Goal: Find specific page/section: Find specific page/section

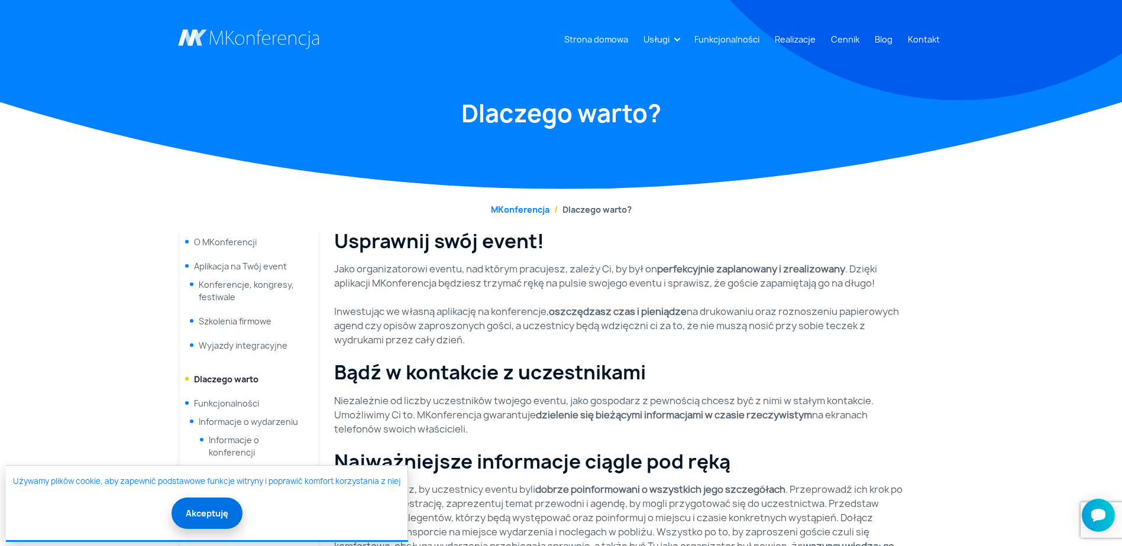
click at [212, 515] on button "Akceptuję" at bounding box center [207, 513] width 71 height 31
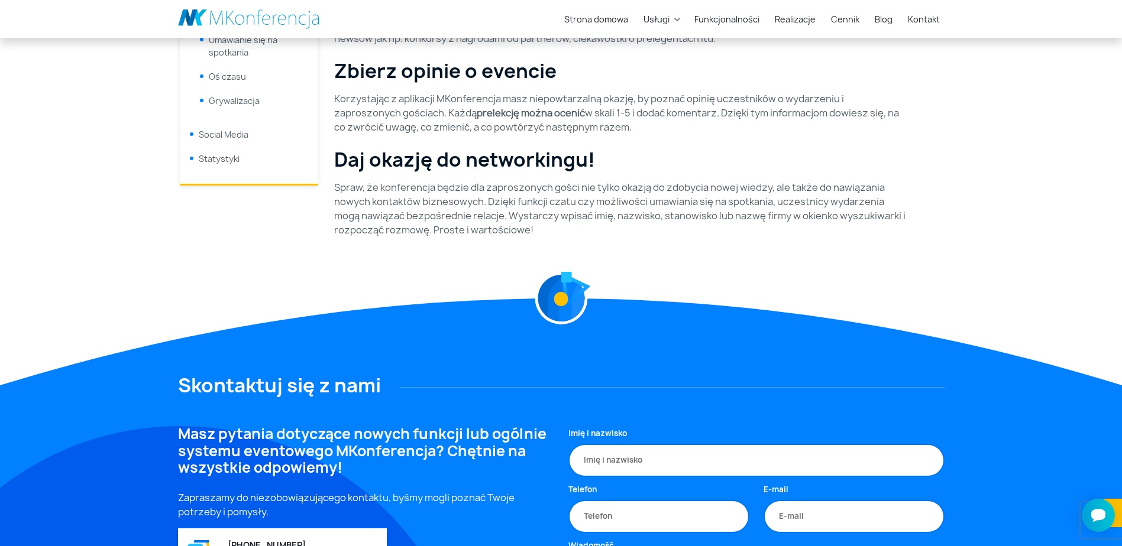
scroll to position [946, 0]
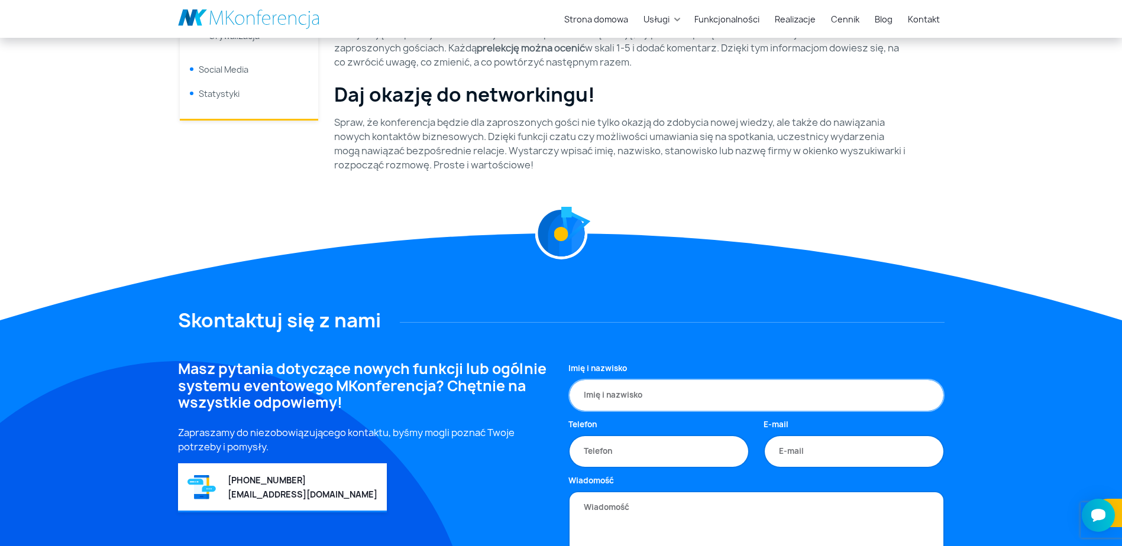
click at [659, 383] on input "Imię i nazwisko" at bounding box center [756, 395] width 376 height 33
type input "Marta Zagożdżon"
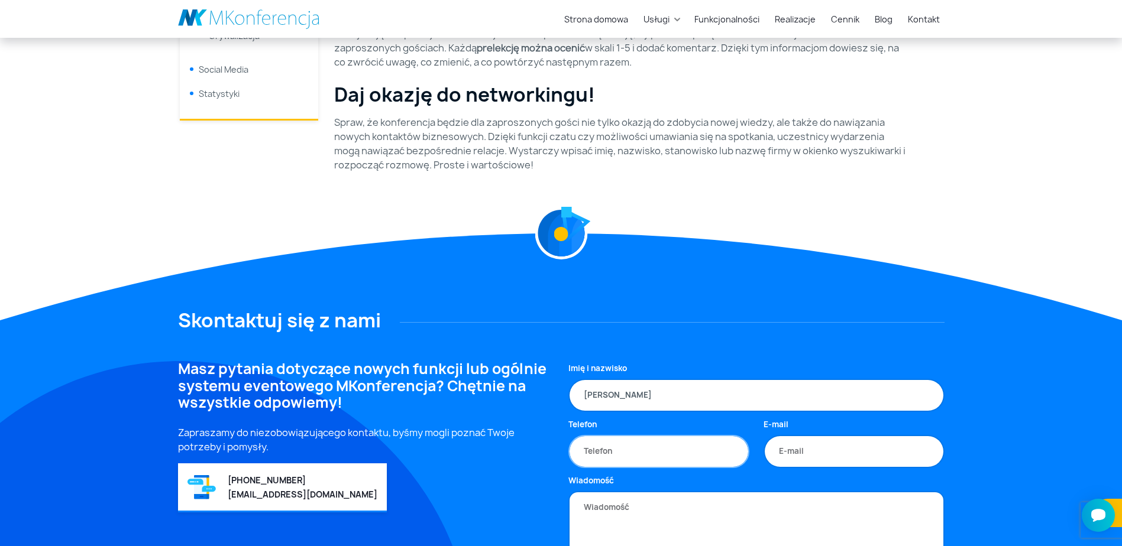
type input "605073929"
type input "m.zagozdzon@contrust.pl"
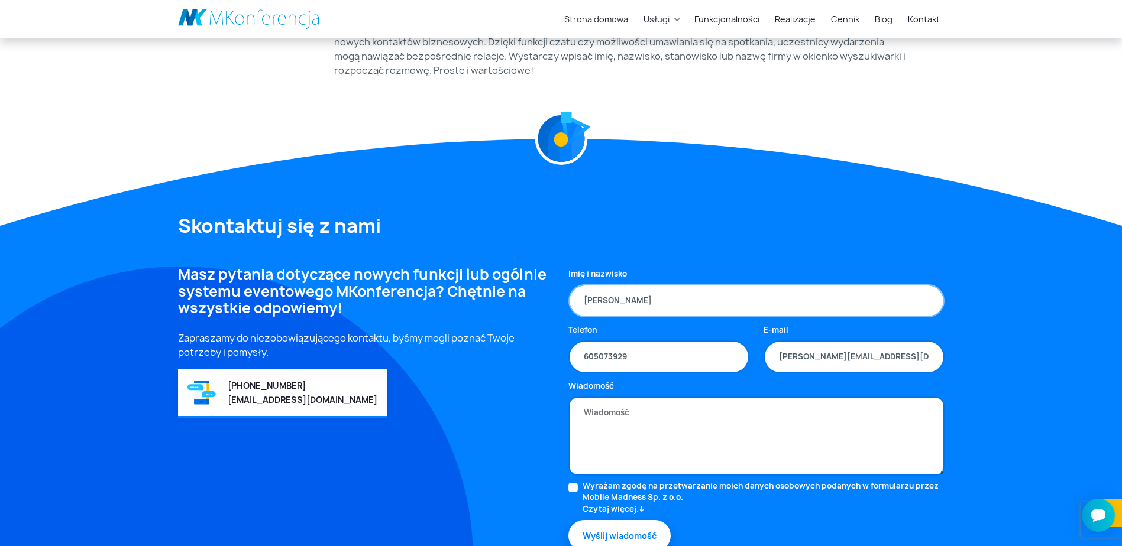
scroll to position [1065, 0]
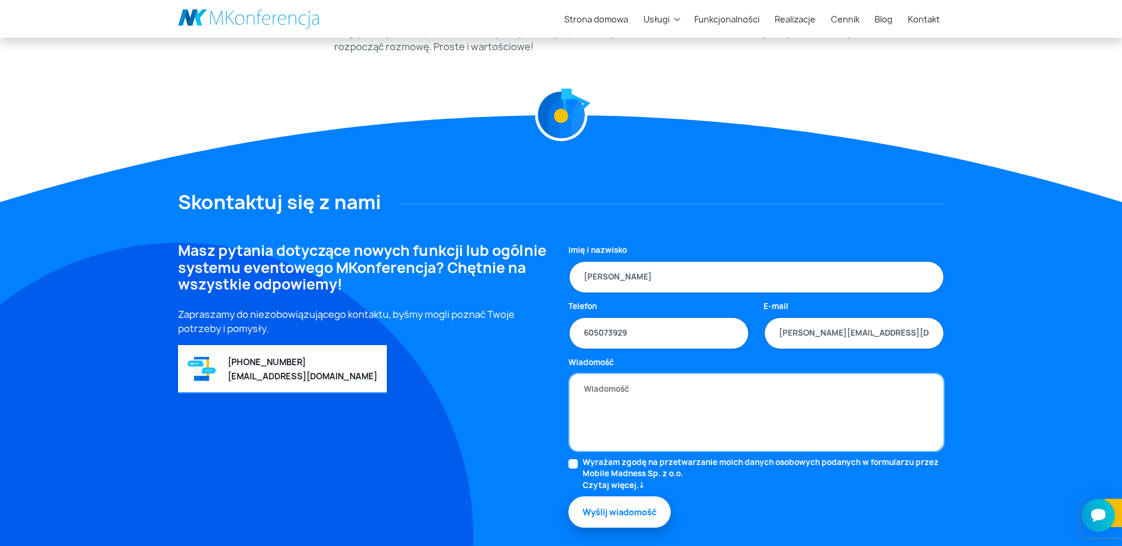
click at [652, 383] on textarea "Wiadomość" at bounding box center [756, 412] width 376 height 79
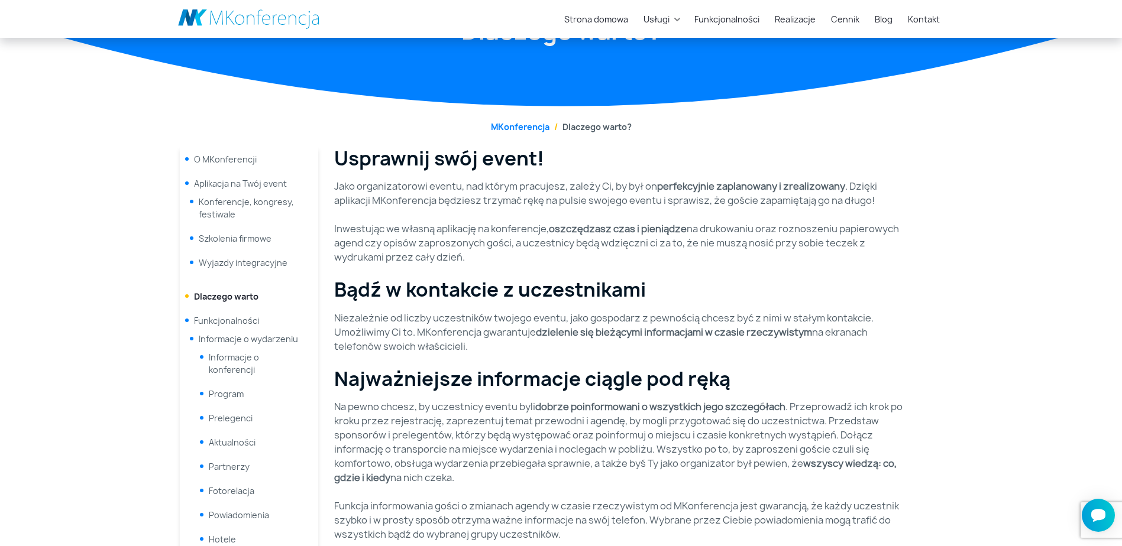
scroll to position [59, 0]
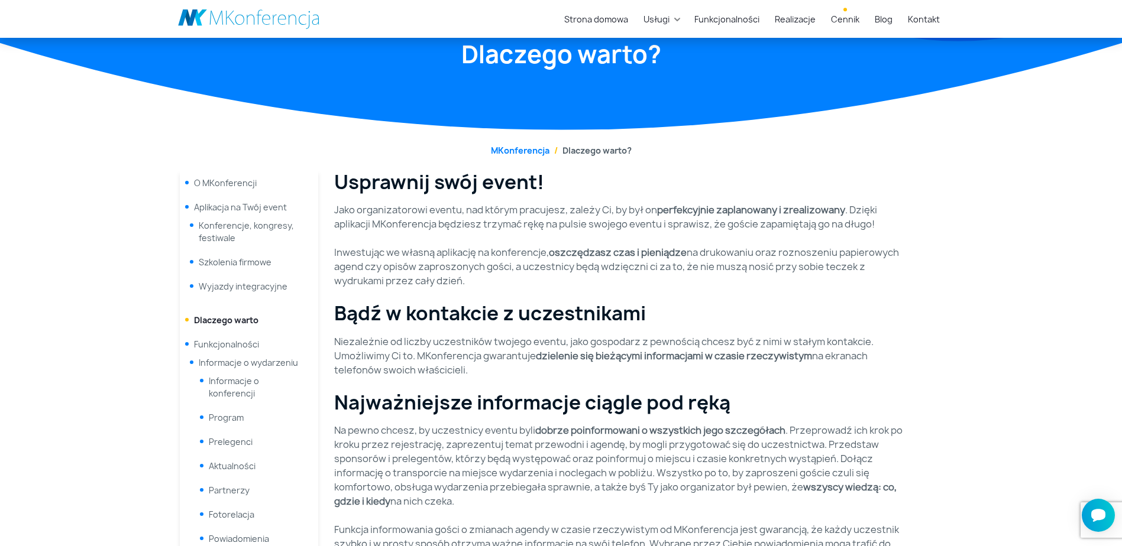
click at [841, 21] on link "Cennik" at bounding box center [845, 19] width 38 height 22
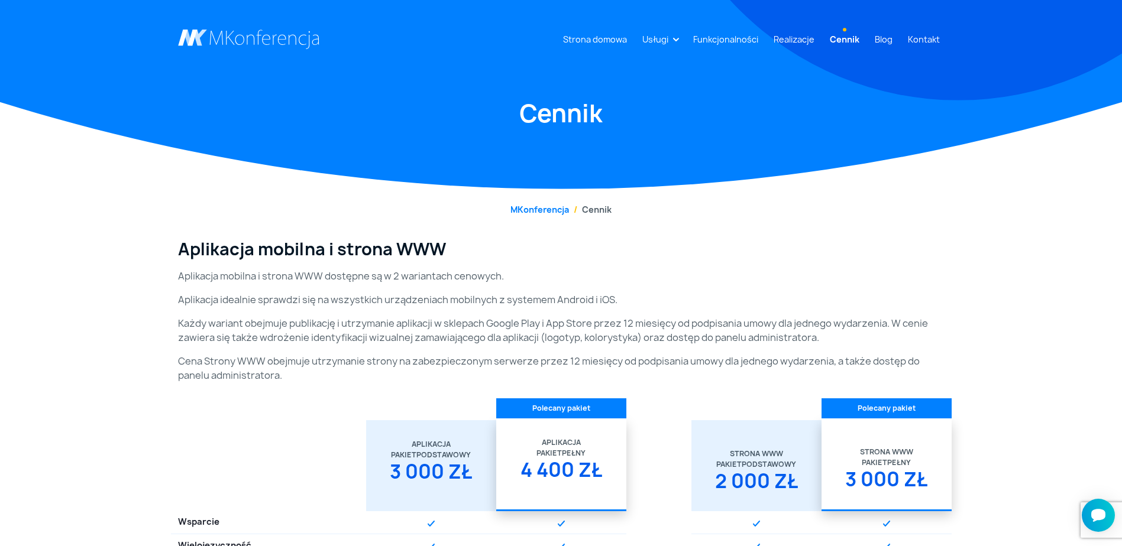
click at [300, 355] on p "Cena Strony WWW obejmuje utrzymanie strony na zabezpieczonym serwerze przez 12 …" at bounding box center [561, 368] width 766 height 28
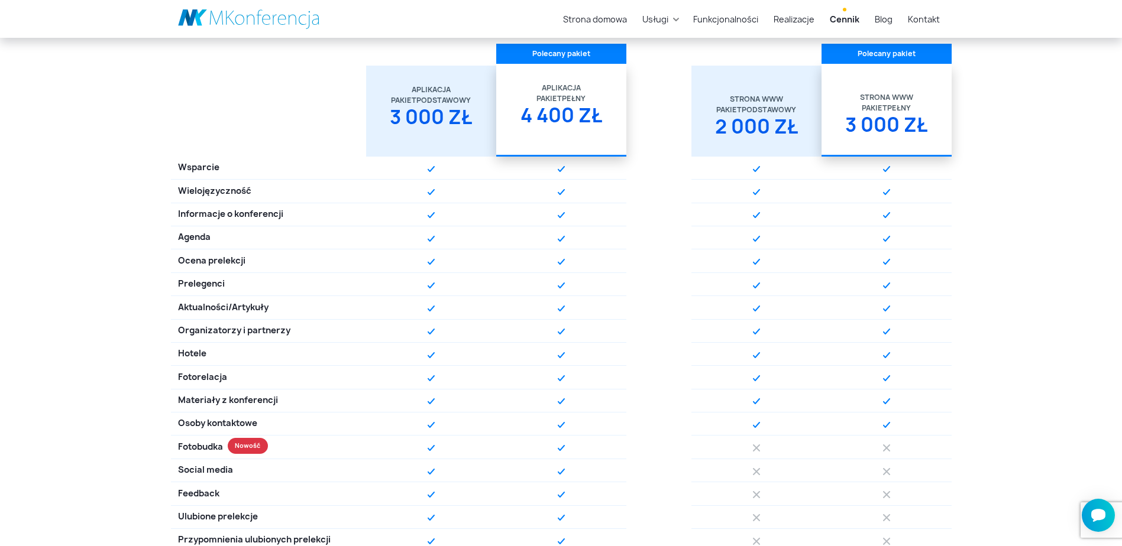
scroll to position [118, 0]
